Goal: Task Accomplishment & Management: Complete application form

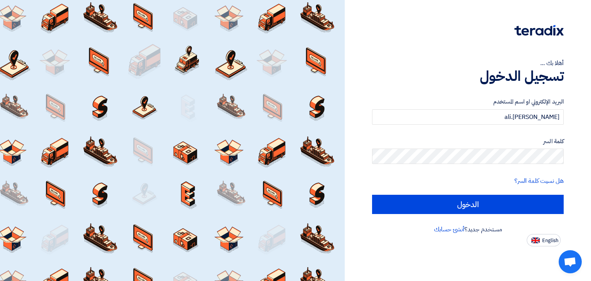
click at [372, 195] on input "الدخول" at bounding box center [468, 204] width 192 height 19
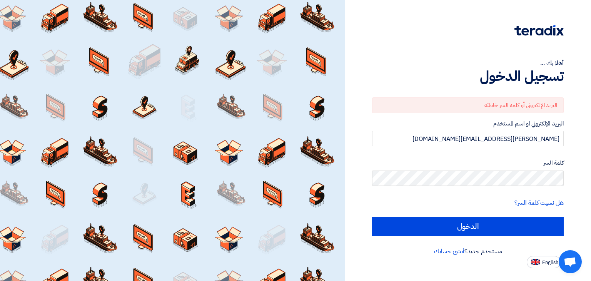
type input "[PERSON_NAME][EMAIL_ADDRESS][DOMAIN_NAME]"
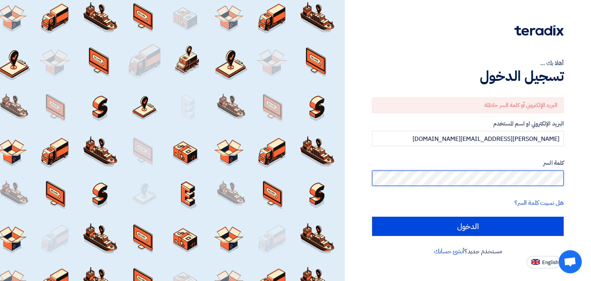
click at [372, 217] on input "الدخول" at bounding box center [468, 226] width 192 height 19
type input "Sign in"
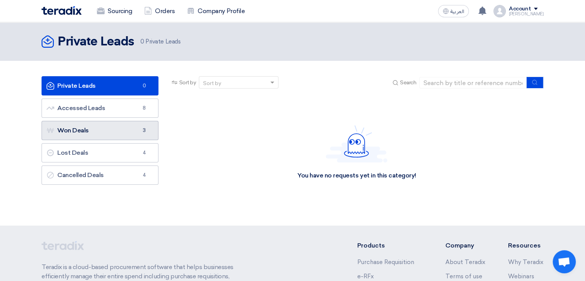
click at [122, 128] on link "Won Deals Won Deals 3" at bounding box center [100, 130] width 117 height 19
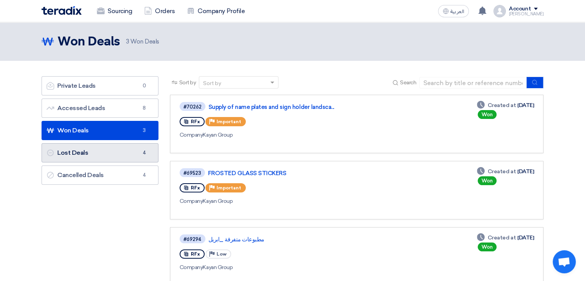
click at [117, 154] on link "Lost Deals Lost Deals 4" at bounding box center [100, 152] width 117 height 19
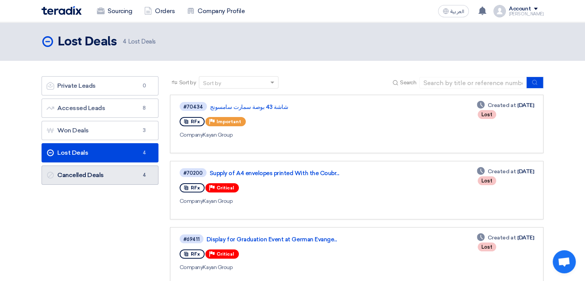
click at [113, 168] on link "Cancelled Deals Cancelled Deals 4" at bounding box center [100, 174] width 117 height 19
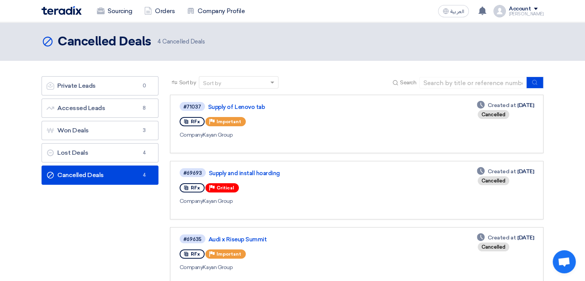
click at [334, 140] on div "#71037 Supply of Lenovo tab RFx Priority Important Company Kayan Group" at bounding box center [291, 123] width 222 height 45
click at [113, 106] on link "Accessed Leads Accessed Leads 8" at bounding box center [100, 107] width 117 height 19
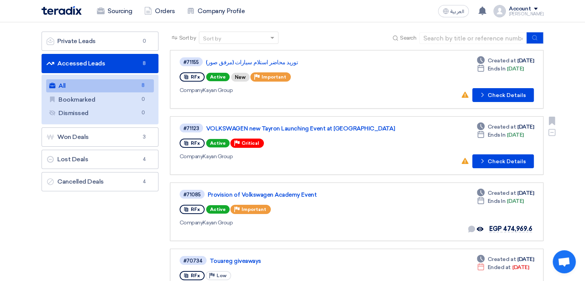
scroll to position [52, 0]
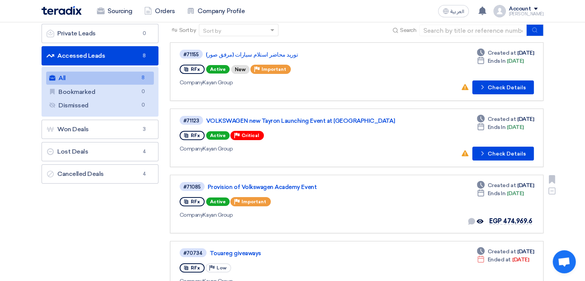
click at [297, 190] on div "#71085 Provision of Volkswagen Academy Event RFx Active Priority Important Comp…" at bounding box center [291, 203] width 222 height 45
click at [292, 183] on link "Provision of Volkswagen Academy Event" at bounding box center [304, 186] width 192 height 7
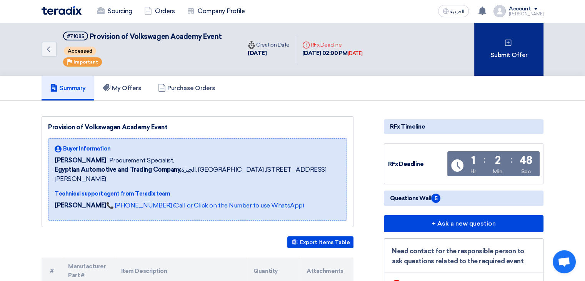
click at [511, 49] on div "Submit Offer" at bounding box center [508, 48] width 69 height 53
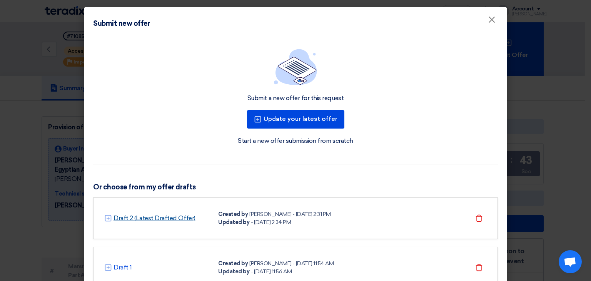
click at [175, 218] on link "Draft 2 (Latest Drafted Offer)" at bounding box center [154, 217] width 82 height 9
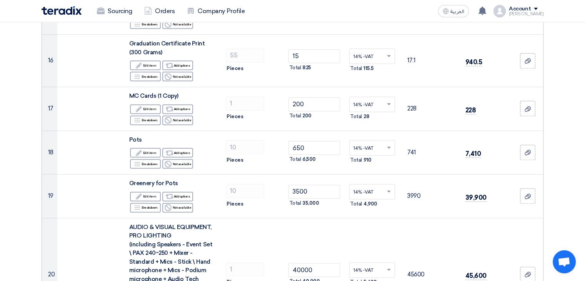
scroll to position [860, 0]
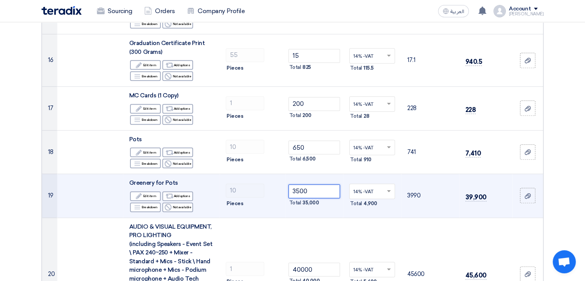
click at [312, 184] on input "3500" at bounding box center [314, 191] width 52 height 14
type input "1"
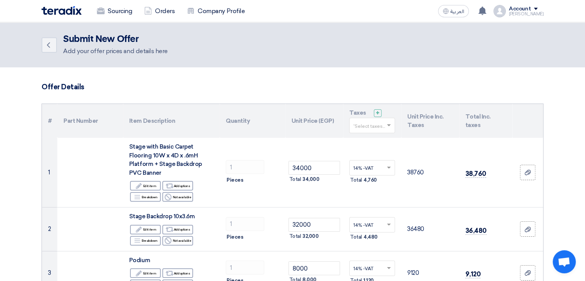
scroll to position [12, 0]
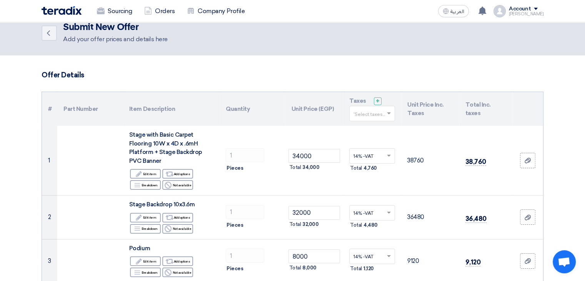
type input "2000"
click at [377, 116] on input "text" at bounding box center [368, 114] width 30 height 13
click at [372, 130] on div "14% -VAT" at bounding box center [372, 127] width 45 height 13
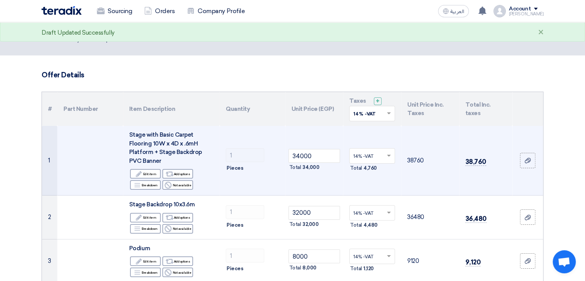
click at [324, 182] on td "34000 Total 34,000" at bounding box center [314, 161] width 58 height 70
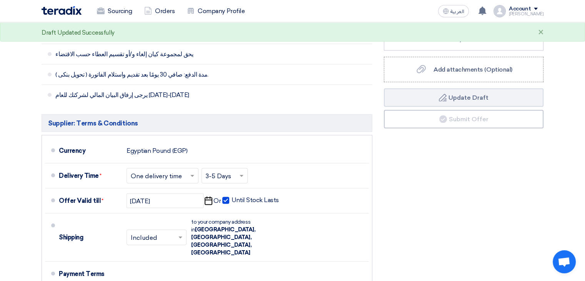
scroll to position [1583, 0]
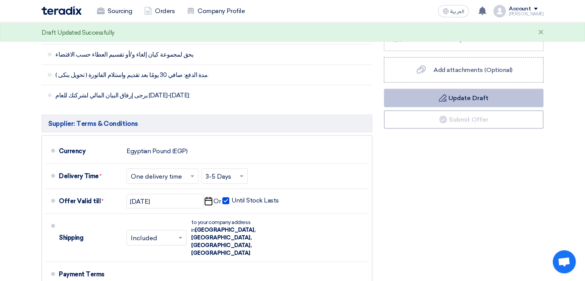
click at [441, 89] on button "Draft Update Draft" at bounding box center [464, 98] width 160 height 18
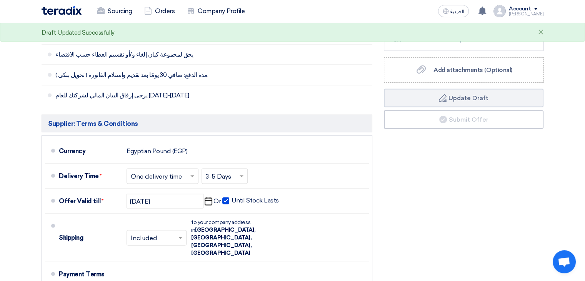
click at [542, 30] on div "×" at bounding box center [541, 32] width 6 height 9
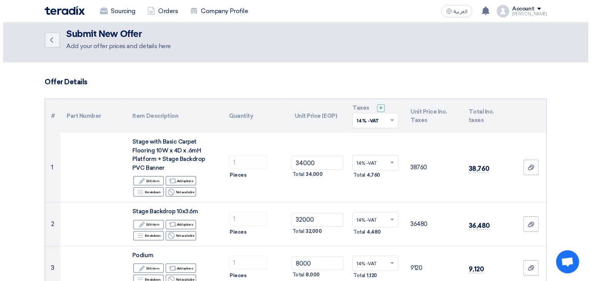
scroll to position [0, 0]
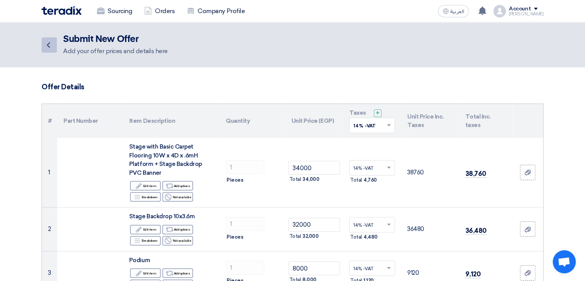
click at [52, 47] on icon "Back" at bounding box center [48, 44] width 9 height 9
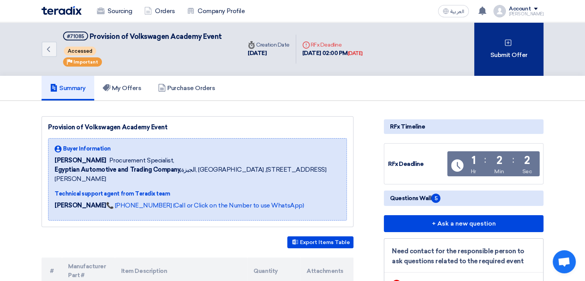
click at [500, 55] on div "Submit Offer" at bounding box center [508, 48] width 69 height 53
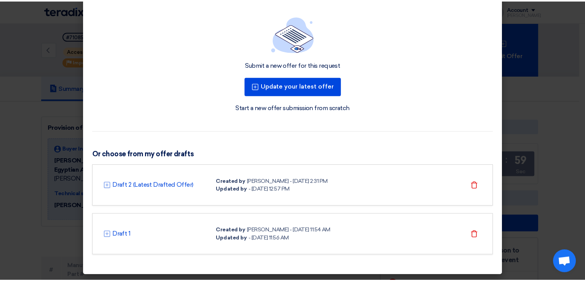
scroll to position [33, 0]
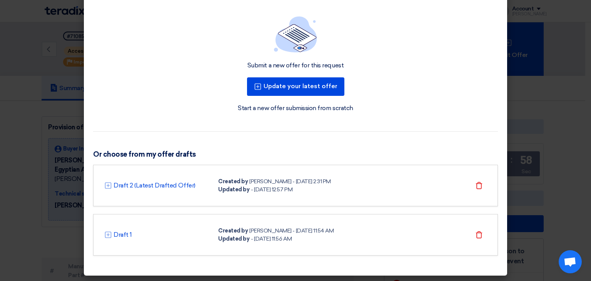
click at [297, 107] on link "Start a new offer submission from scratch" at bounding box center [295, 107] width 115 height 9
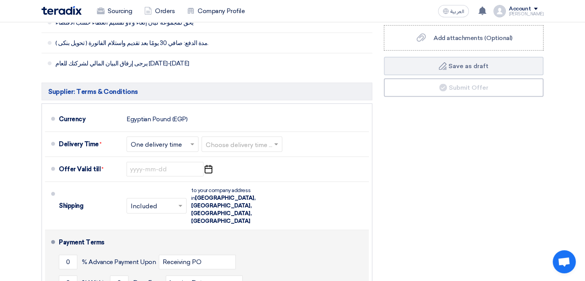
scroll to position [1617, 0]
click at [69, 255] on input "0" at bounding box center [68, 262] width 18 height 15
type input "50"
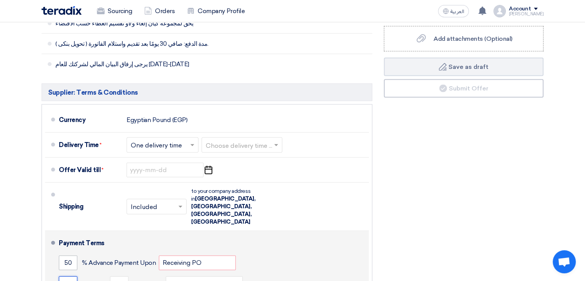
type input "50"
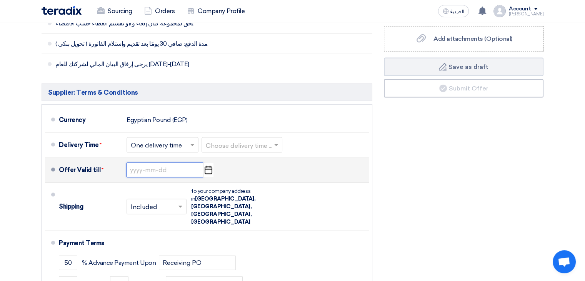
click at [183, 163] on input at bounding box center [165, 170] width 77 height 15
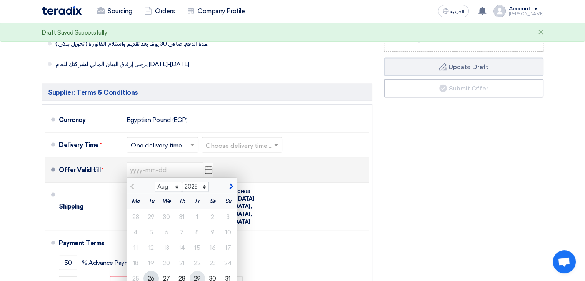
click at [195, 271] on div "29" at bounding box center [197, 278] width 15 height 15
type input "[DATE]"
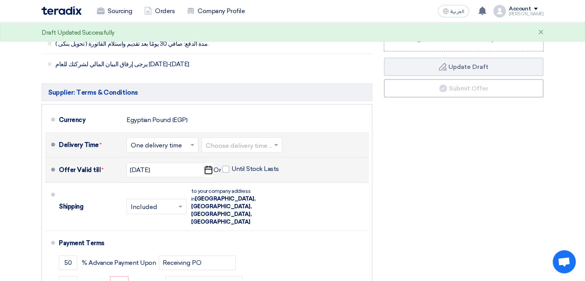
click at [185, 140] on input "text" at bounding box center [163, 145] width 64 height 11
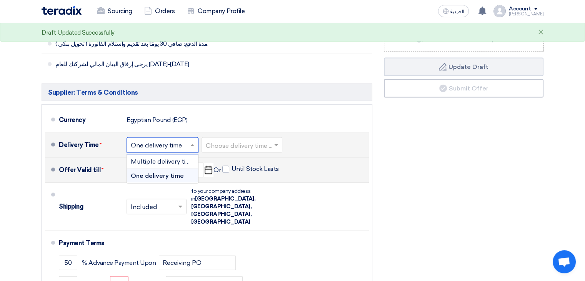
click at [185, 140] on input "text" at bounding box center [163, 145] width 64 height 11
click at [238, 140] on input "text" at bounding box center [242, 145] width 73 height 11
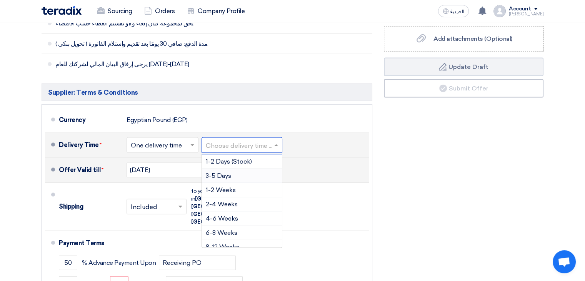
click at [245, 169] on div "3-5 Days" at bounding box center [242, 176] width 80 height 14
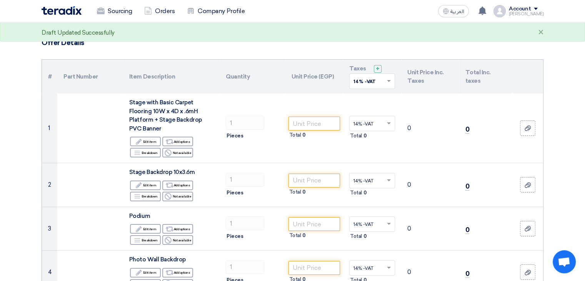
scroll to position [0, 0]
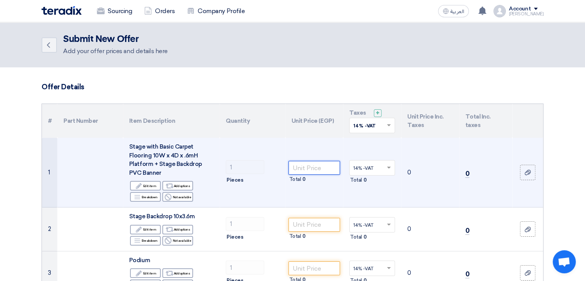
click at [303, 170] on input "number" at bounding box center [314, 168] width 52 height 14
type input "34000"
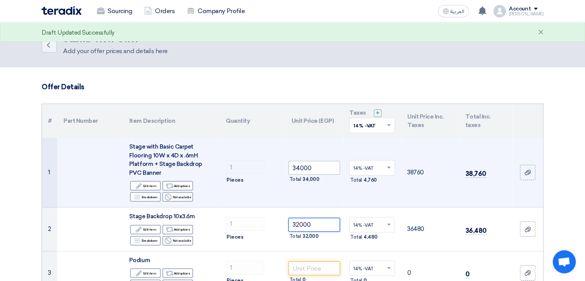
type input "32000"
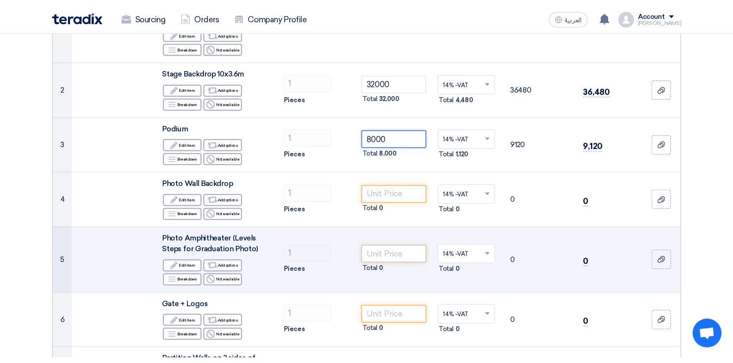
scroll to position [163, 0]
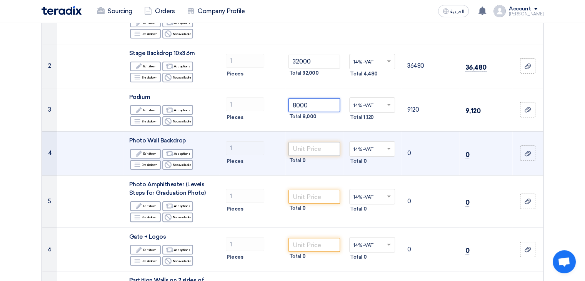
type input "8000"
click at [309, 147] on input "number" at bounding box center [314, 149] width 52 height 14
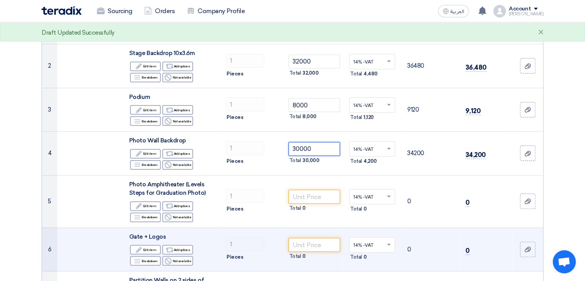
type input "30000"
type input "1"
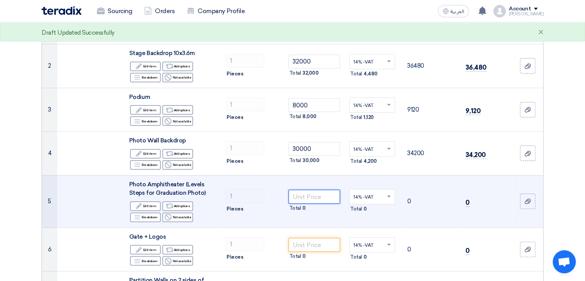
click at [317, 198] on input "number" at bounding box center [314, 197] width 52 height 14
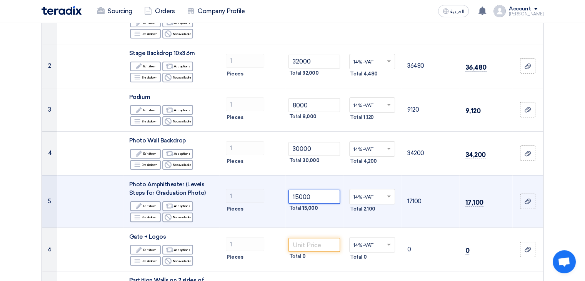
type input "15000"
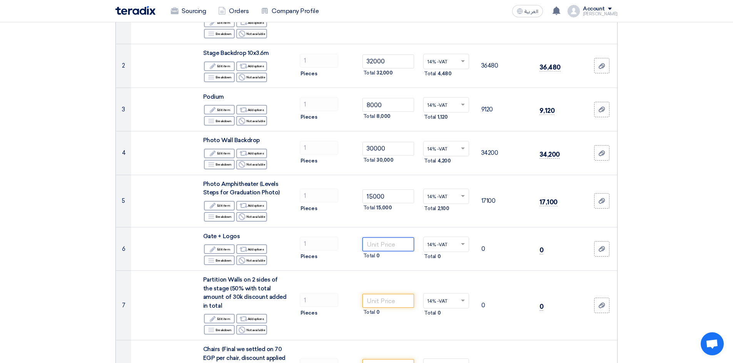
type input "1"
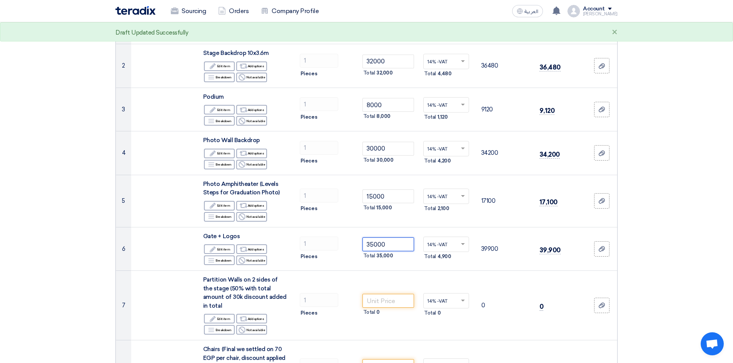
type input "35000"
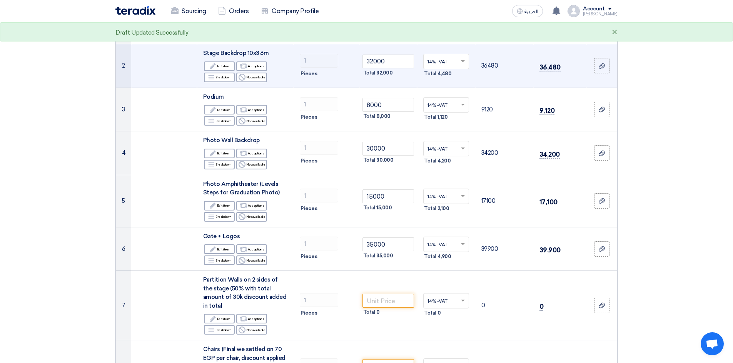
type input "3"
type input "33000"
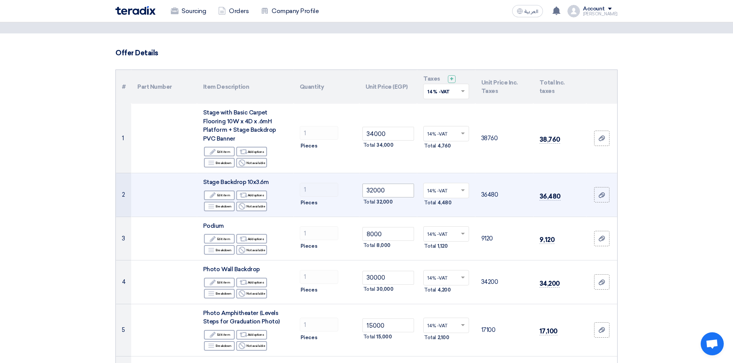
scroll to position [28, 0]
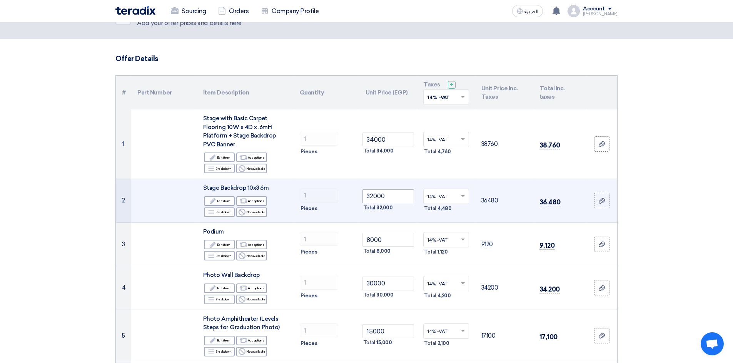
drag, startPoint x: 382, startPoint y: 204, endPoint x: 382, endPoint y: 198, distance: 6.2
click at [382, 204] on span "32,000" at bounding box center [384, 208] width 16 height 8
click at [383, 195] on input "32000" at bounding box center [388, 197] width 52 height 14
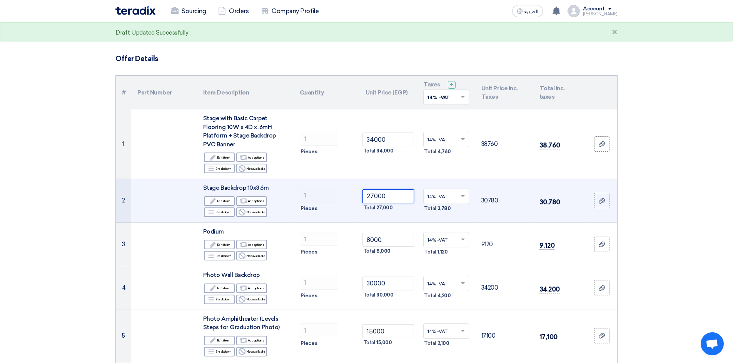
type input "27000"
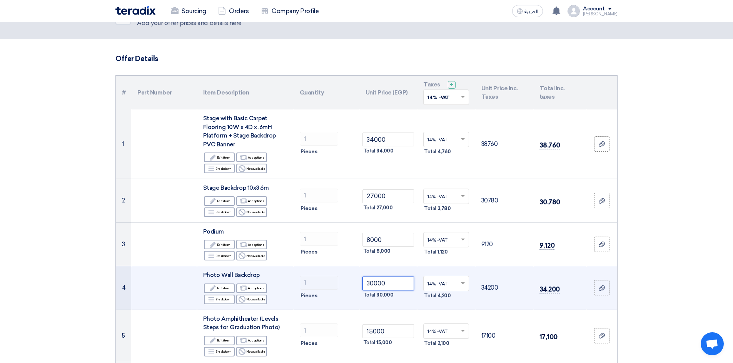
click at [405, 280] on input "30000" at bounding box center [388, 284] width 52 height 14
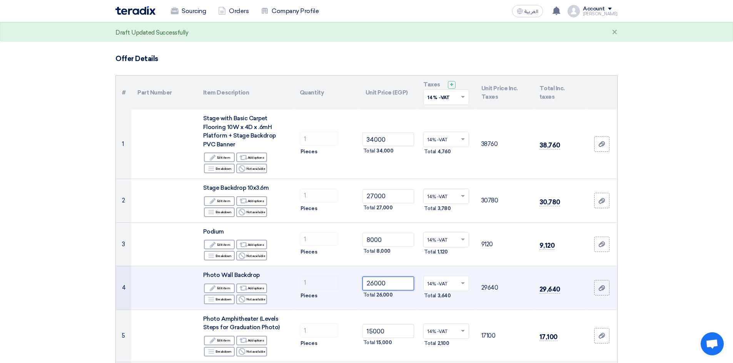
type input "26000"
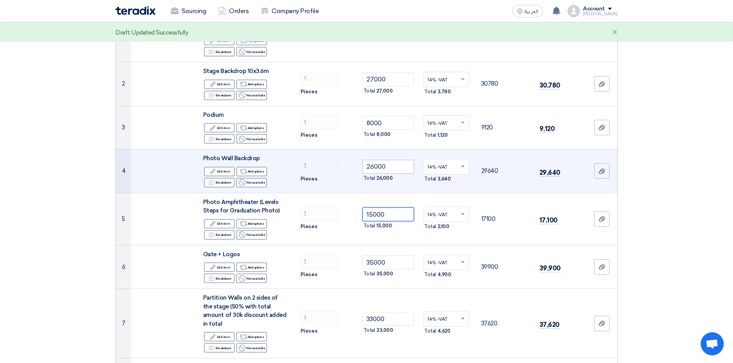
scroll to position [146, 0]
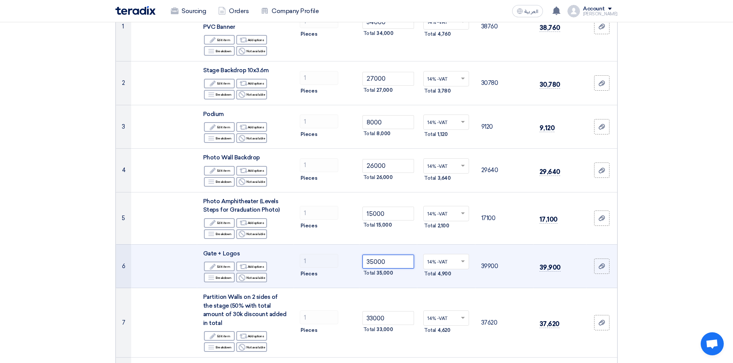
click at [390, 264] on input "35000" at bounding box center [388, 262] width 52 height 14
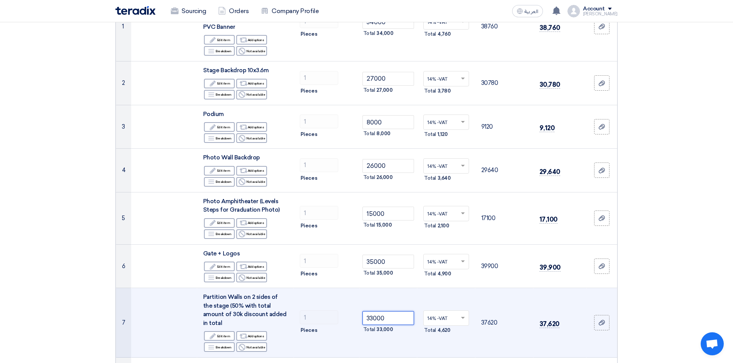
click at [393, 280] on input "33000" at bounding box center [388, 319] width 52 height 14
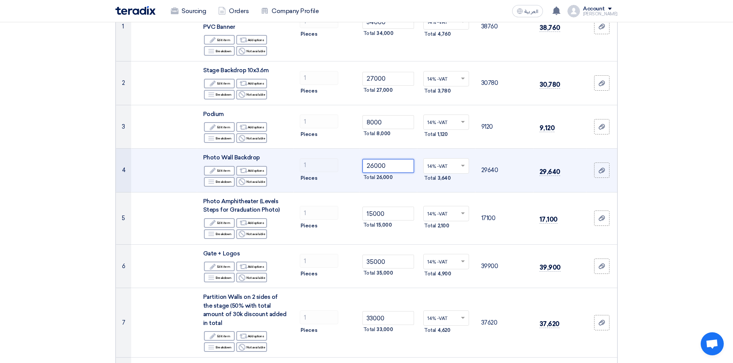
click at [394, 169] on input "26000" at bounding box center [388, 166] width 52 height 14
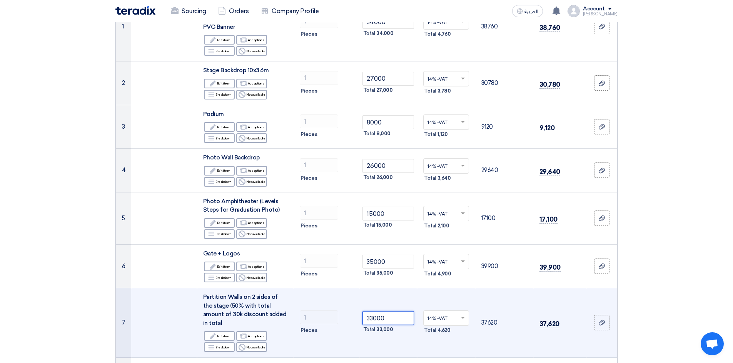
click at [384, 280] on input "33000" at bounding box center [388, 319] width 52 height 14
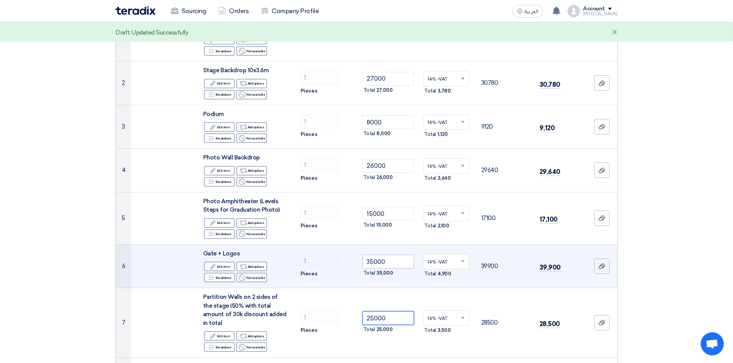
type input "25000"
click at [389, 259] on input "35000" at bounding box center [388, 262] width 52 height 14
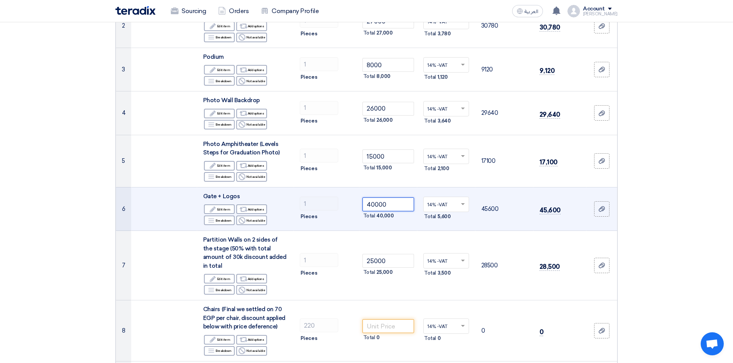
scroll to position [209, 0]
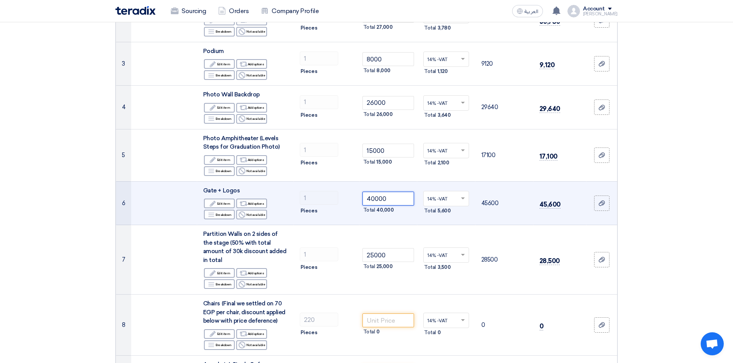
type input "40000"
click at [389, 263] on span "25,000" at bounding box center [384, 267] width 16 height 8
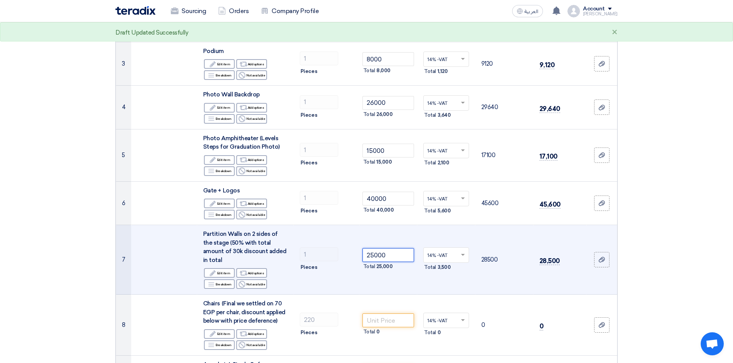
click at [389, 250] on input "25000" at bounding box center [388, 255] width 52 height 14
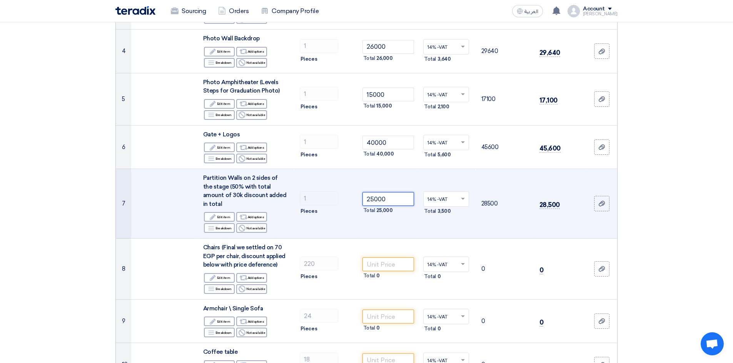
scroll to position [268, 0]
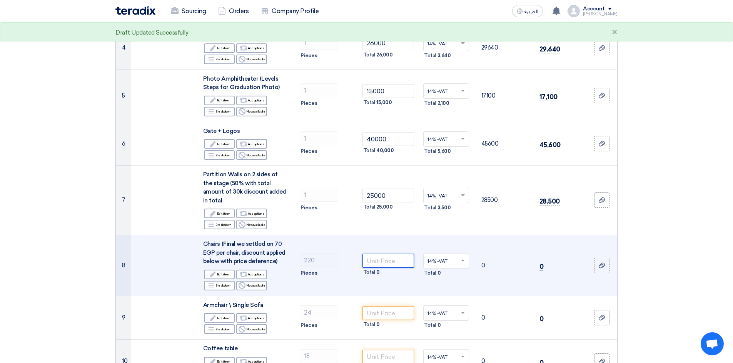
click at [375, 255] on input "number" at bounding box center [388, 261] width 52 height 14
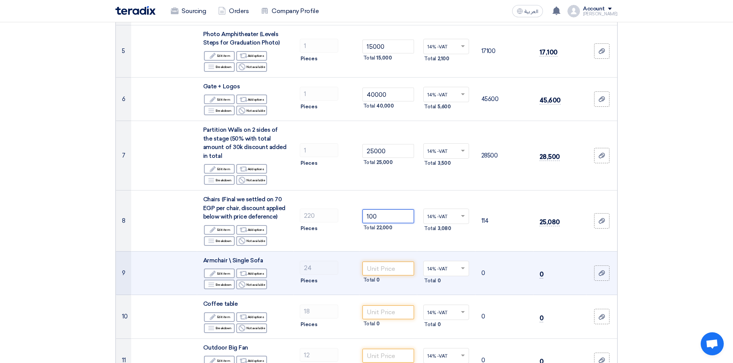
scroll to position [313, 0]
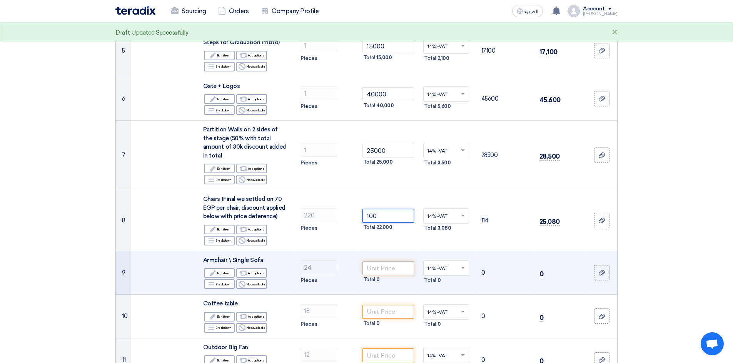
type input "100"
click at [392, 262] on input "number" at bounding box center [388, 269] width 52 height 14
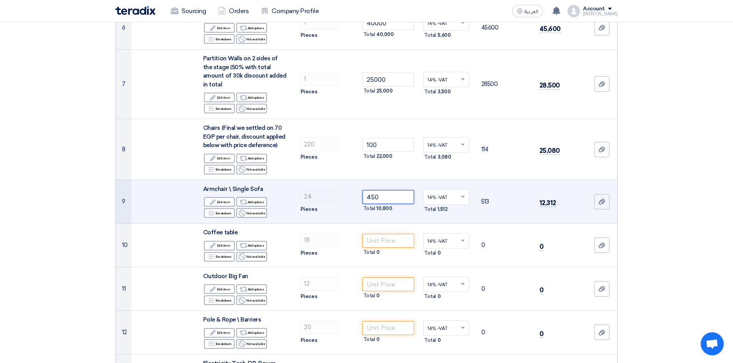
scroll to position [386, 0]
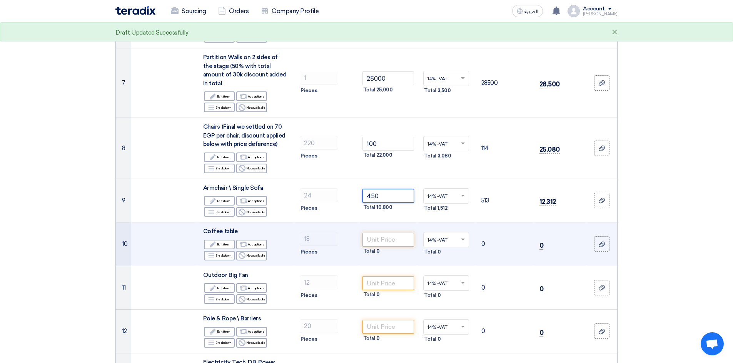
type input "450"
click at [396, 234] on input "number" at bounding box center [388, 240] width 52 height 14
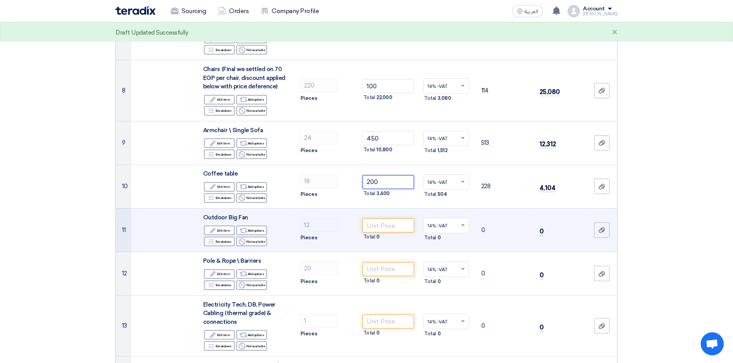
scroll to position [444, 0]
type input "200"
click at [394, 218] on input "number" at bounding box center [388, 225] width 52 height 14
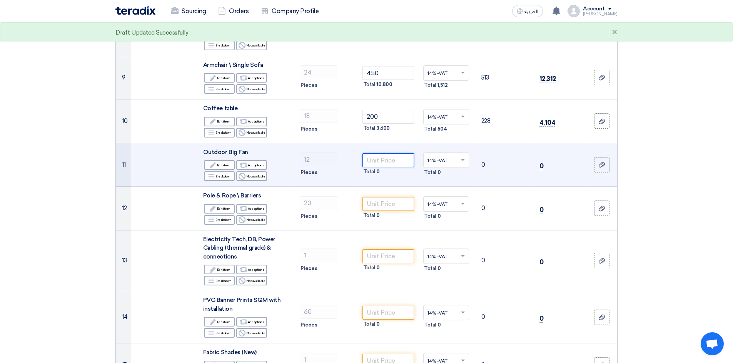
scroll to position [509, 0]
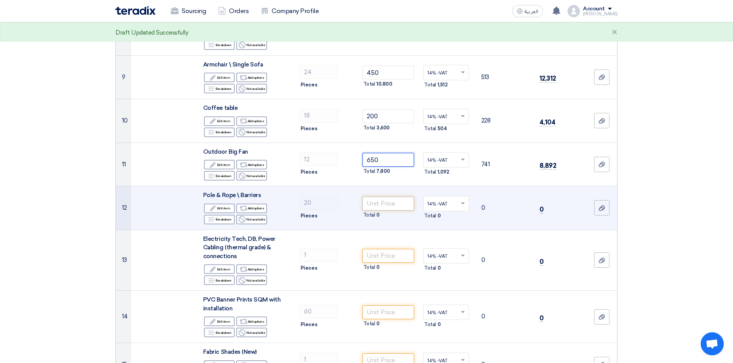
type input "650"
click at [396, 197] on input "number" at bounding box center [388, 204] width 52 height 14
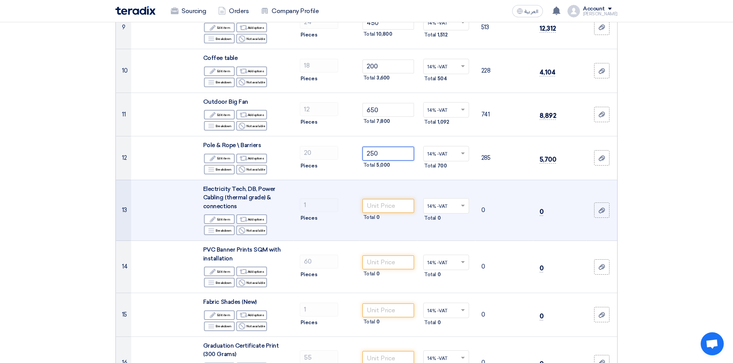
scroll to position [560, 0]
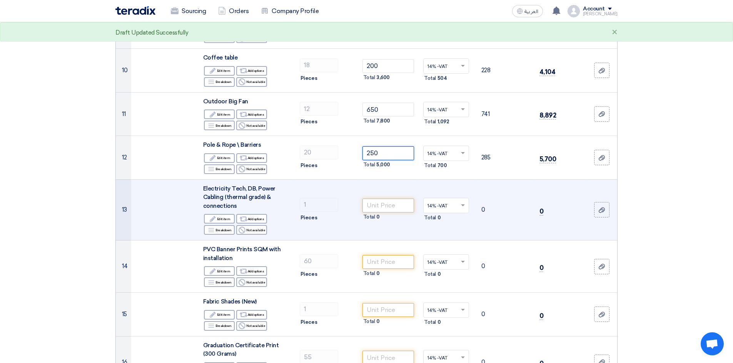
type input "250"
click at [386, 200] on input "number" at bounding box center [388, 206] width 52 height 14
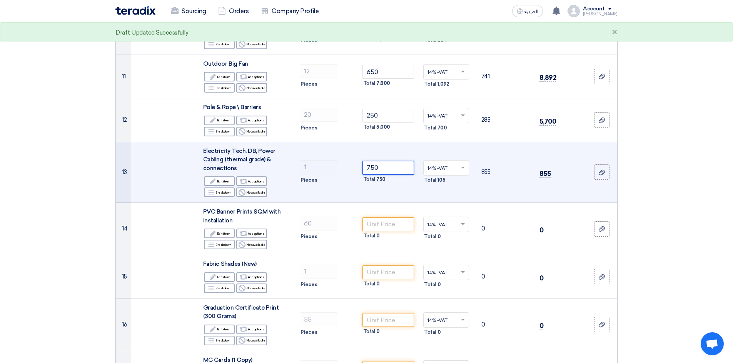
scroll to position [598, 0]
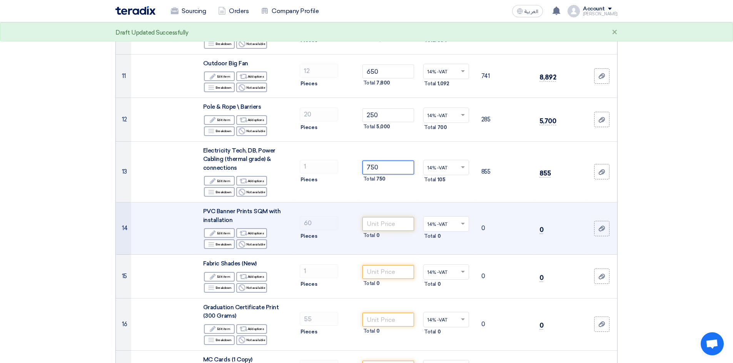
type input "750"
click at [381, 217] on input "number" at bounding box center [388, 224] width 52 height 14
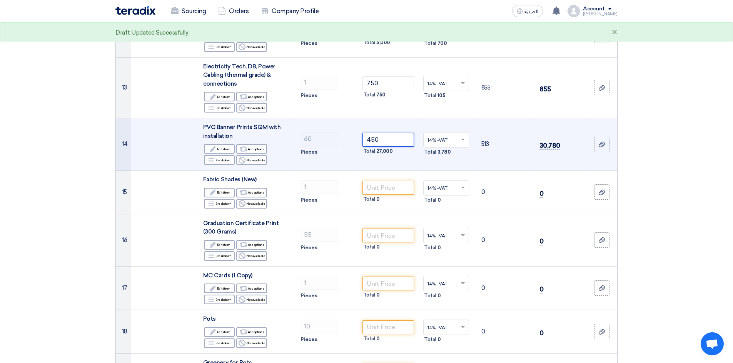
scroll to position [683, 0]
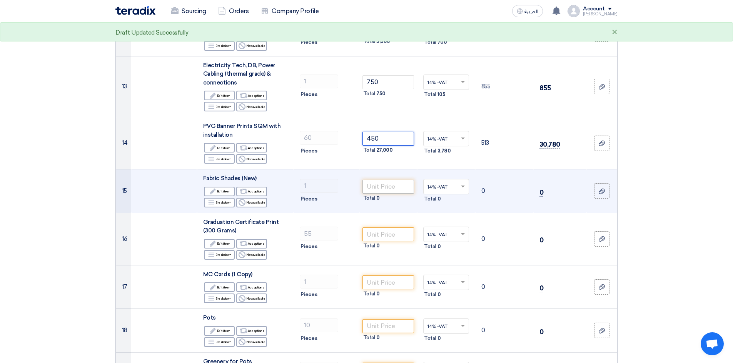
type input "450"
click at [393, 180] on input "number" at bounding box center [388, 187] width 52 height 14
click at [404, 180] on input "number" at bounding box center [388, 187] width 52 height 14
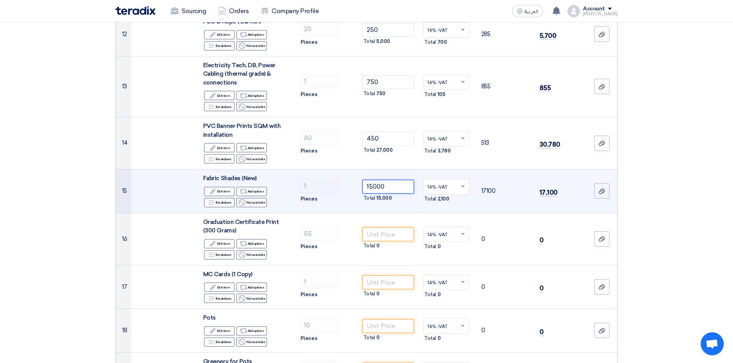
type input "15000"
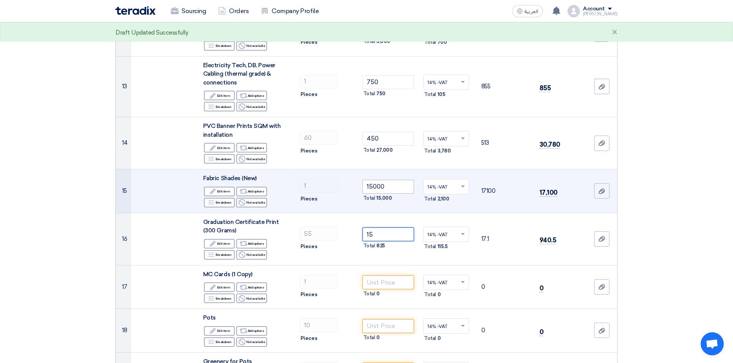
type input "15"
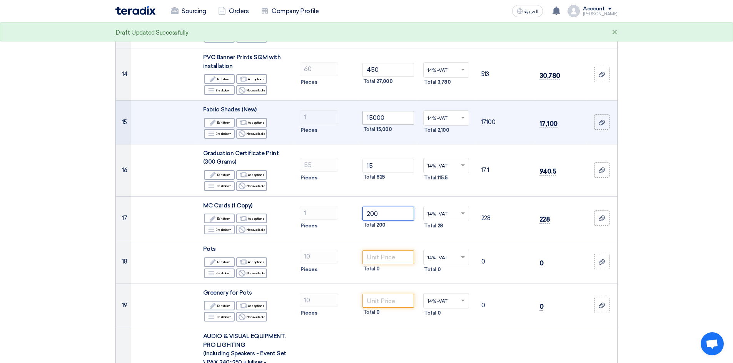
scroll to position [752, 0]
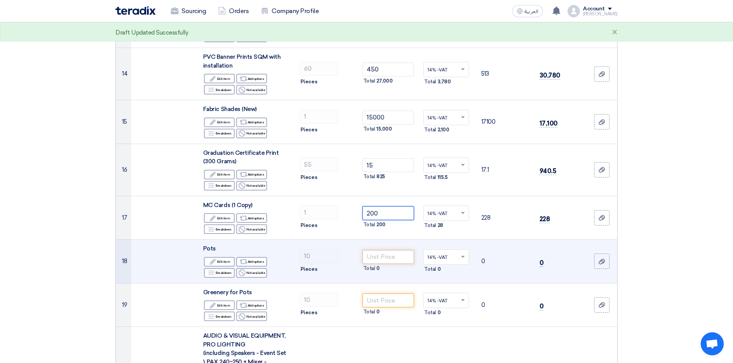
type input "200"
click at [396, 250] on input "number" at bounding box center [388, 257] width 52 height 14
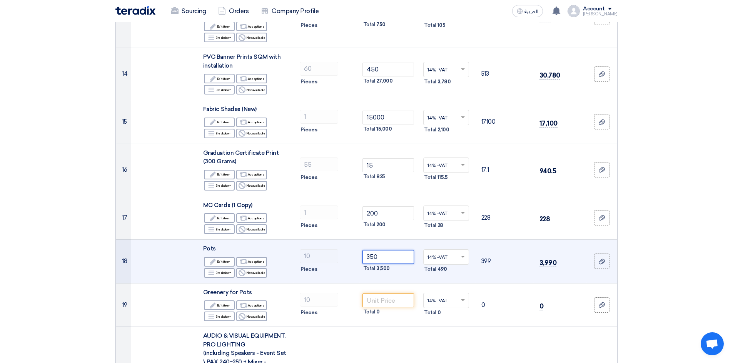
type input "350"
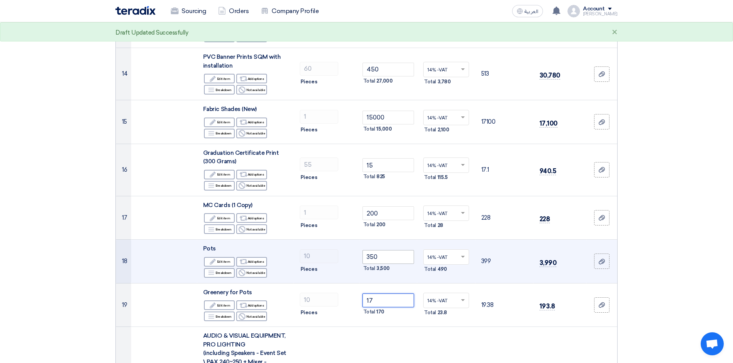
type input "1"
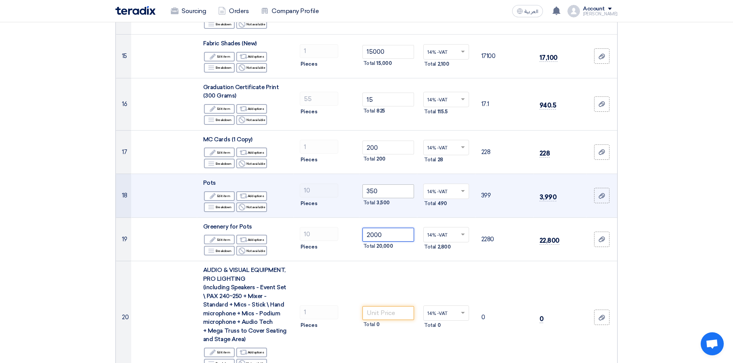
scroll to position [819, 0]
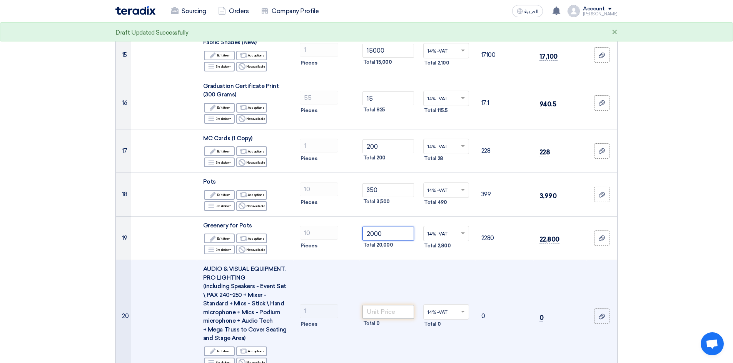
type input "2000"
click at [396, 280] on input "number" at bounding box center [388, 312] width 52 height 14
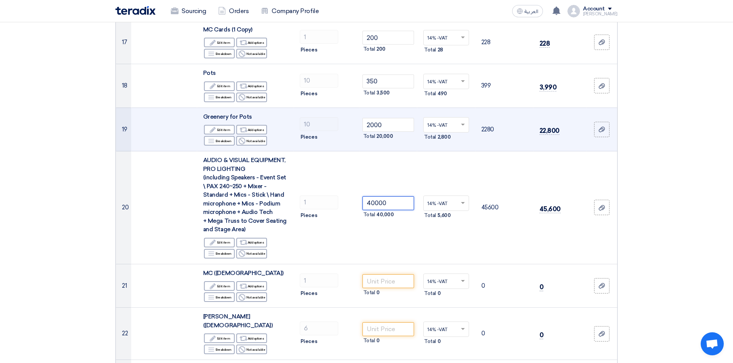
scroll to position [929, 0]
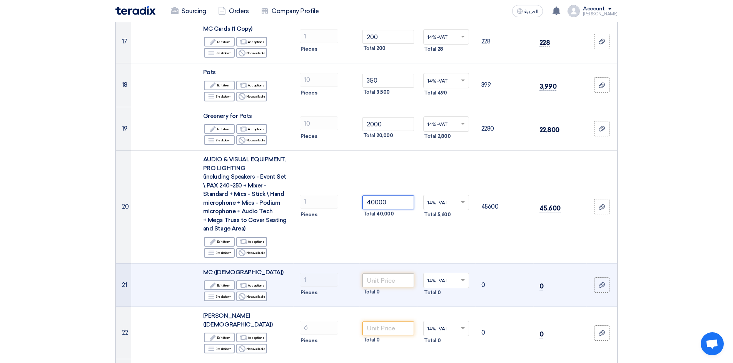
type input "40000"
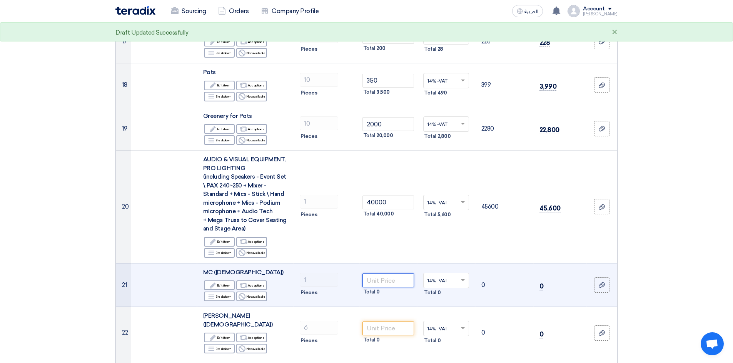
click at [383, 275] on input "number" at bounding box center [388, 281] width 52 height 14
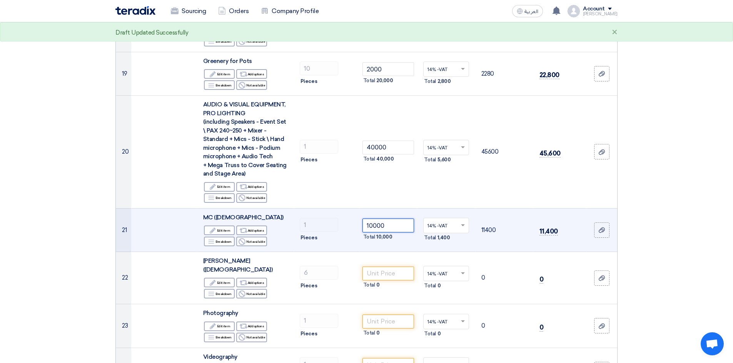
scroll to position [984, 0]
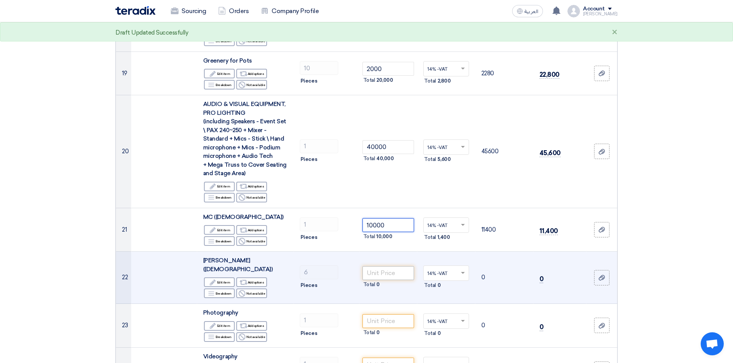
type input "10000"
click at [367, 267] on input "number" at bounding box center [388, 274] width 52 height 14
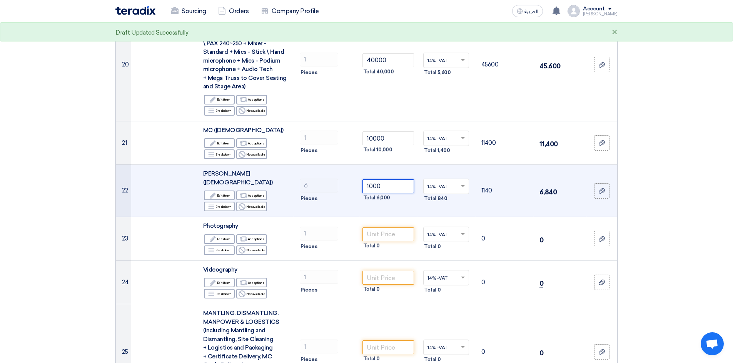
scroll to position [1072, 0]
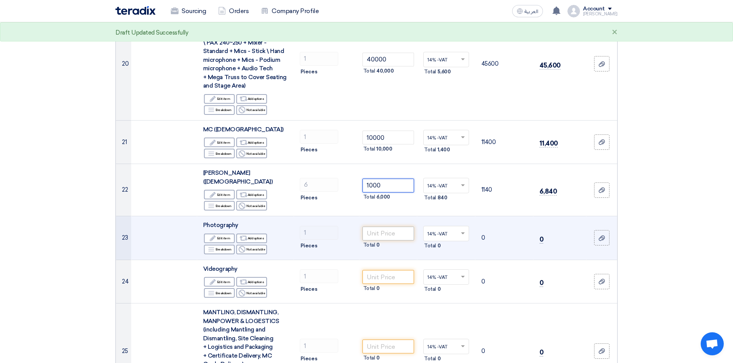
type input "1000"
click at [405, 227] on input "number" at bounding box center [388, 234] width 52 height 14
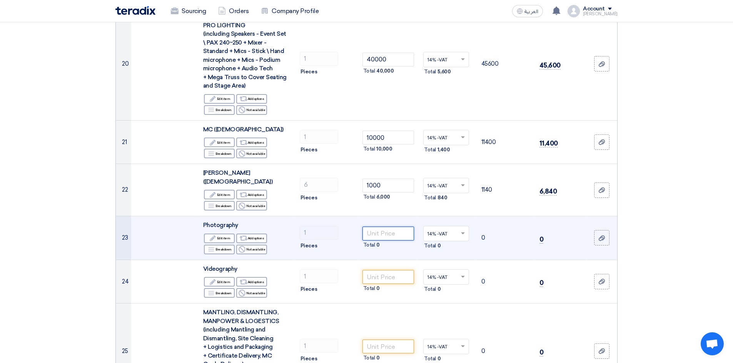
click at [392, 227] on input "number" at bounding box center [388, 234] width 52 height 14
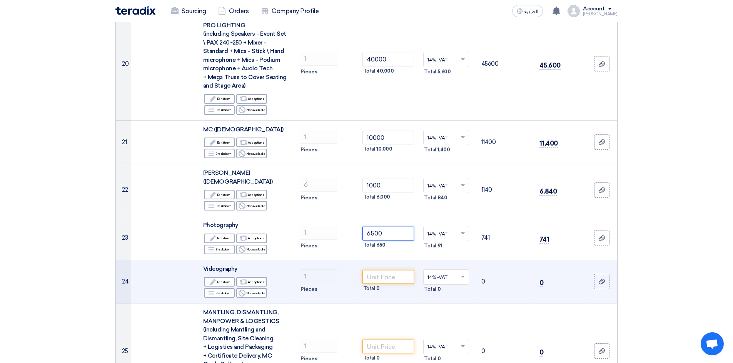
type input "6500"
type input "8"
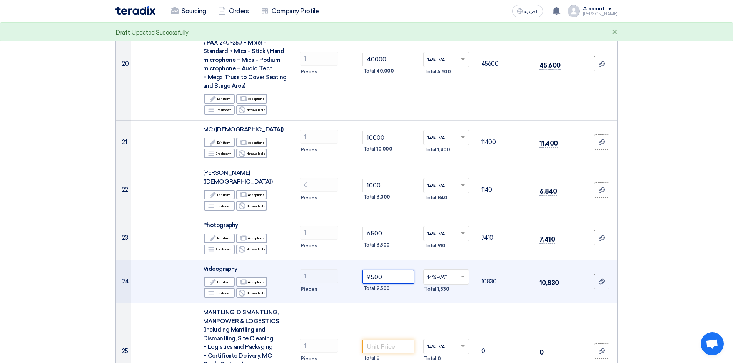
type input "9500"
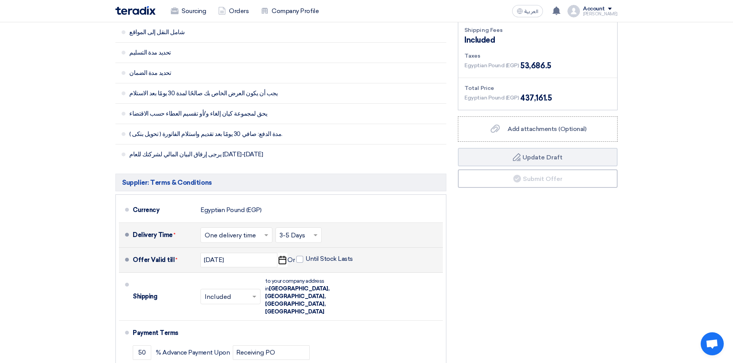
scroll to position [1527, 0]
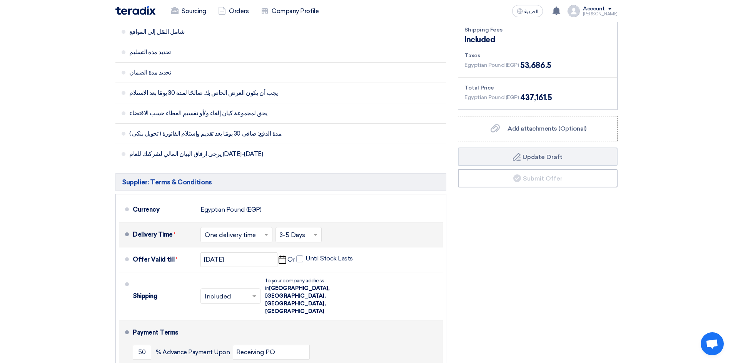
type input "20000"
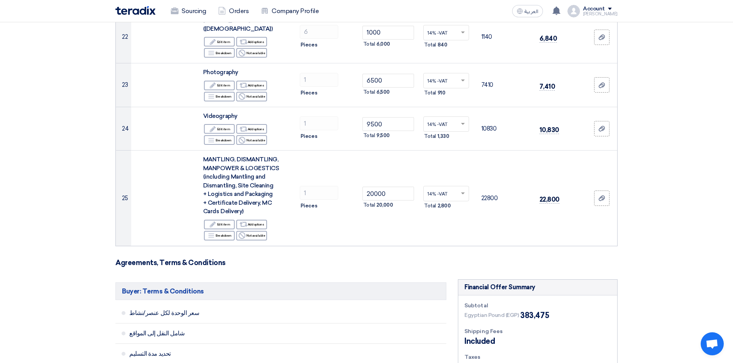
scroll to position [1190, 0]
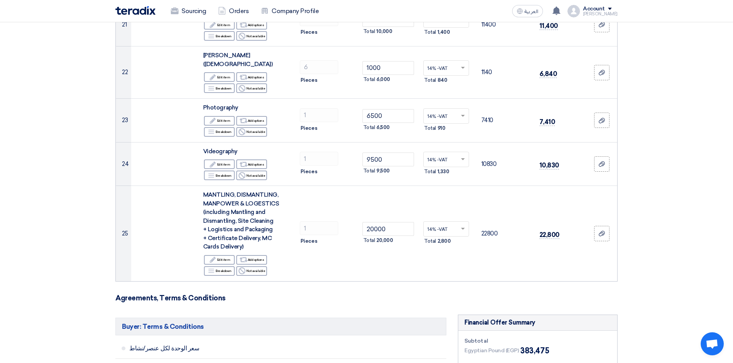
type input "30"
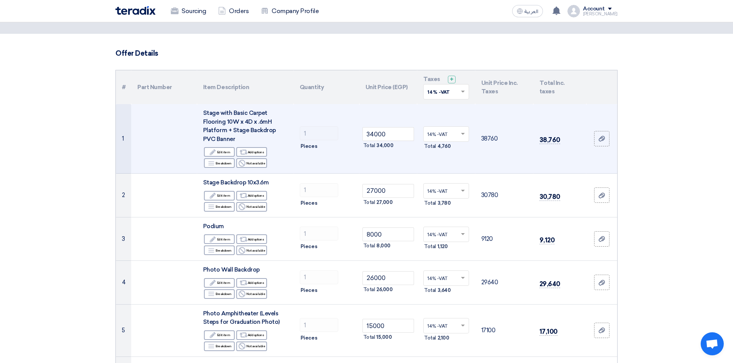
scroll to position [0, 0]
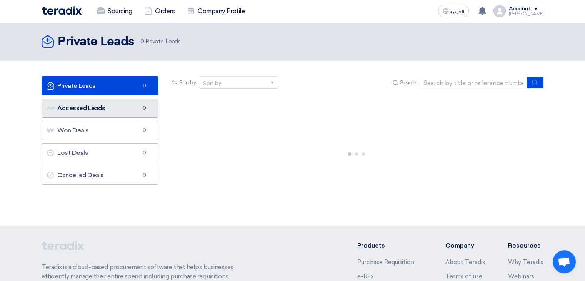
click at [105, 108] on link "Accessed Leads Accessed Leads 0" at bounding box center [100, 107] width 117 height 19
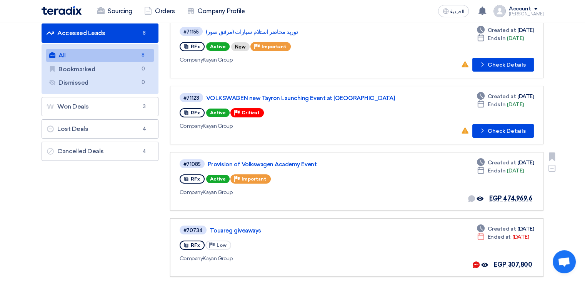
scroll to position [75, 0]
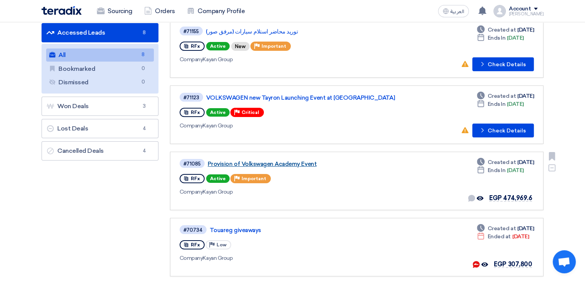
click at [290, 163] on link "Provision of Volkswagen Academy Event" at bounding box center [304, 163] width 192 height 7
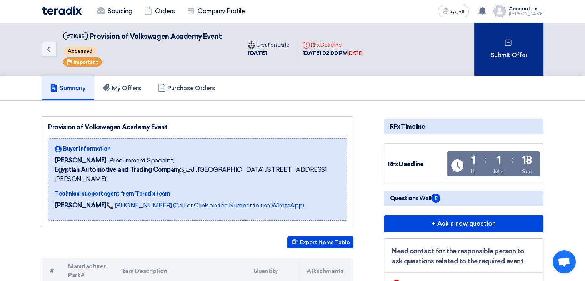
click at [489, 64] on div "Submit Offer" at bounding box center [508, 48] width 69 height 53
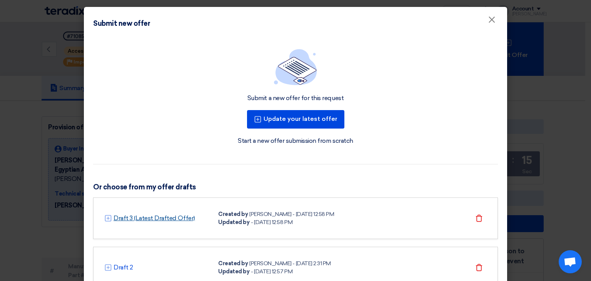
click at [172, 218] on link "Draft 3 (Latest Drafted Offer)" at bounding box center [154, 217] width 82 height 9
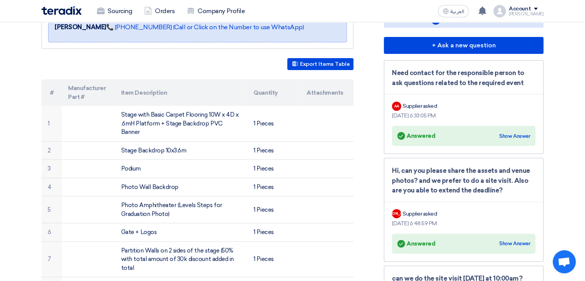
scroll to position [177, 0]
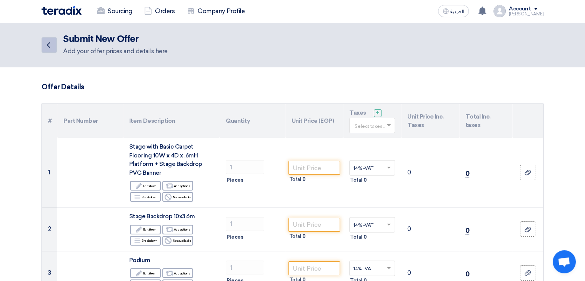
click at [52, 45] on icon "Back" at bounding box center [48, 44] width 9 height 9
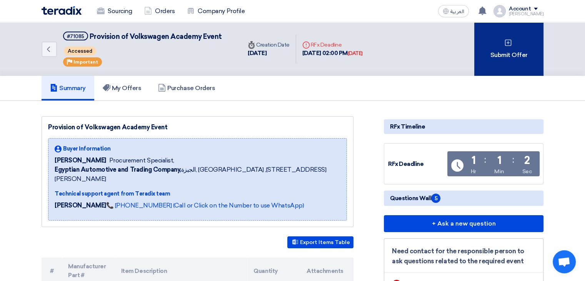
click at [497, 50] on div "Submit Offer" at bounding box center [508, 48] width 69 height 53
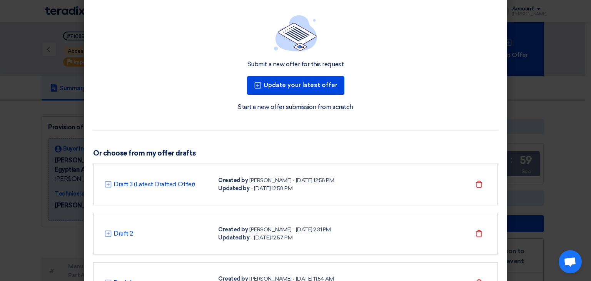
scroll to position [82, 0]
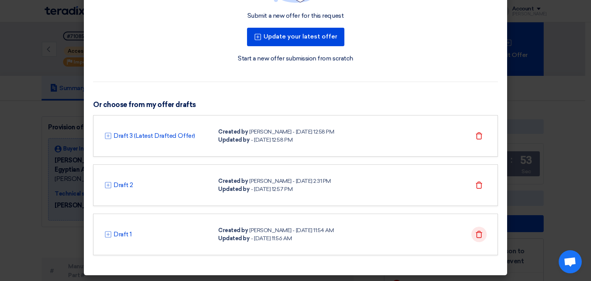
click at [475, 230] on icon "Delete" at bounding box center [479, 234] width 8 height 8
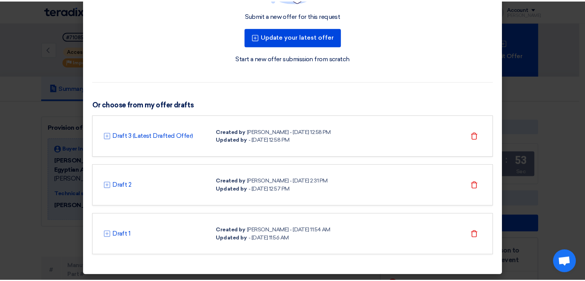
scroll to position [33, 0]
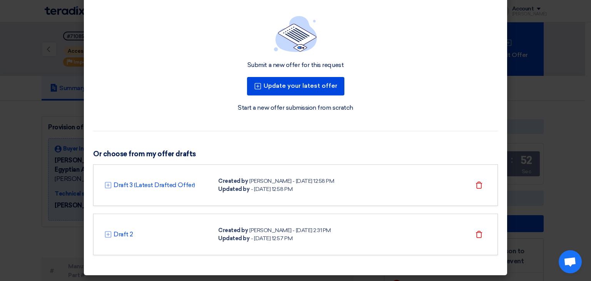
click at [317, 230] on div "[PERSON_NAME] - [DATE] 2:31 PM" at bounding box center [290, 230] width 82 height 8
click at [123, 236] on link "Draft 2" at bounding box center [123, 234] width 20 height 9
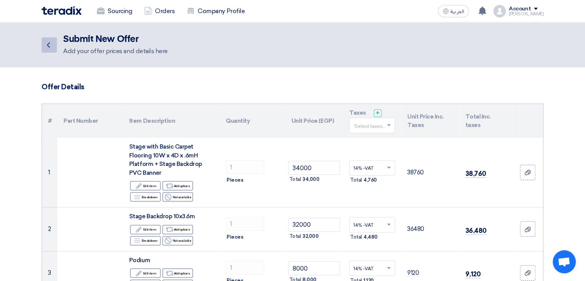
click at [49, 49] on icon "Back" at bounding box center [48, 44] width 9 height 9
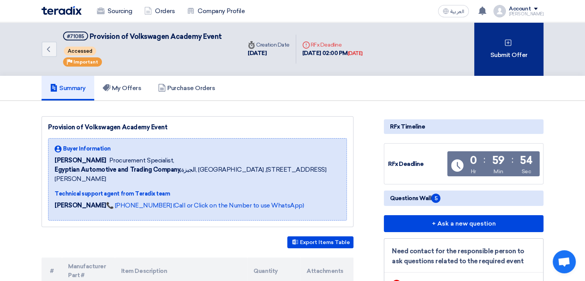
click at [523, 48] on div "Submit Offer" at bounding box center [508, 48] width 69 height 53
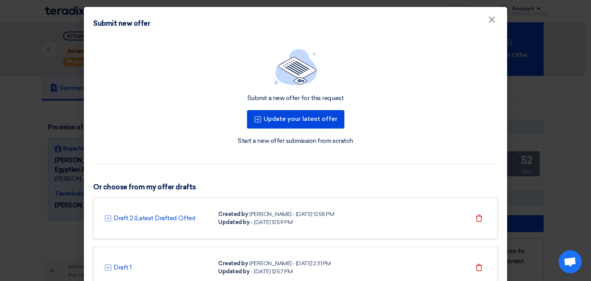
scroll to position [33, 0]
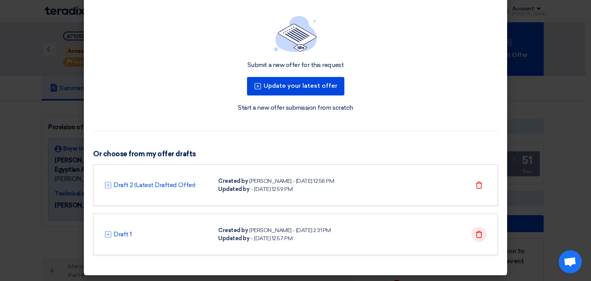
click at [475, 233] on icon "Delete" at bounding box center [479, 234] width 8 height 8
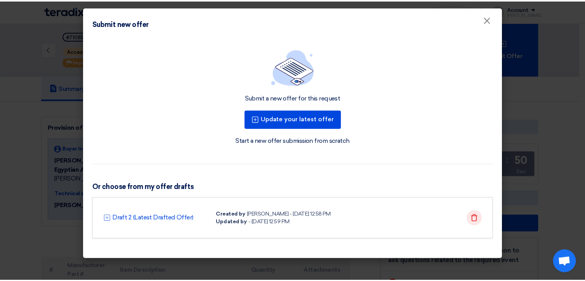
scroll to position [0, 0]
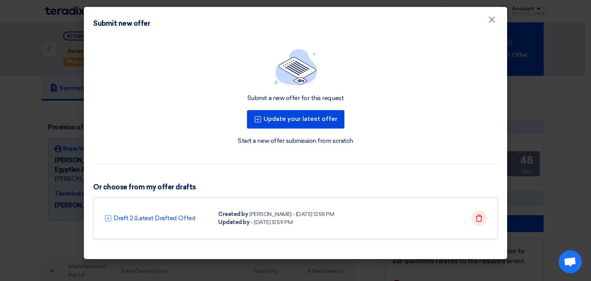
click at [481, 216] on use at bounding box center [479, 217] width 7 height 7
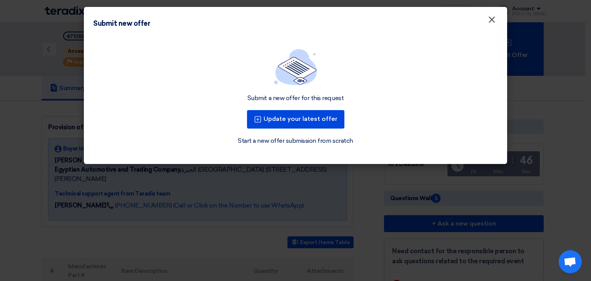
click at [492, 23] on span "×" at bounding box center [492, 21] width 8 height 15
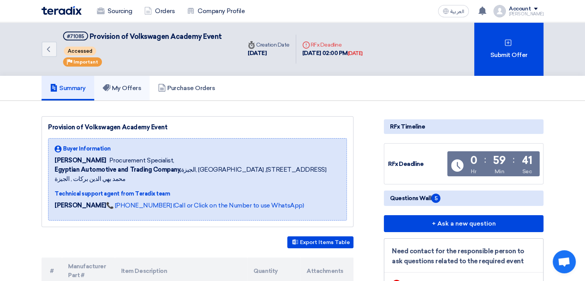
click at [127, 85] on h5 "My Offers" at bounding box center [122, 88] width 39 height 8
